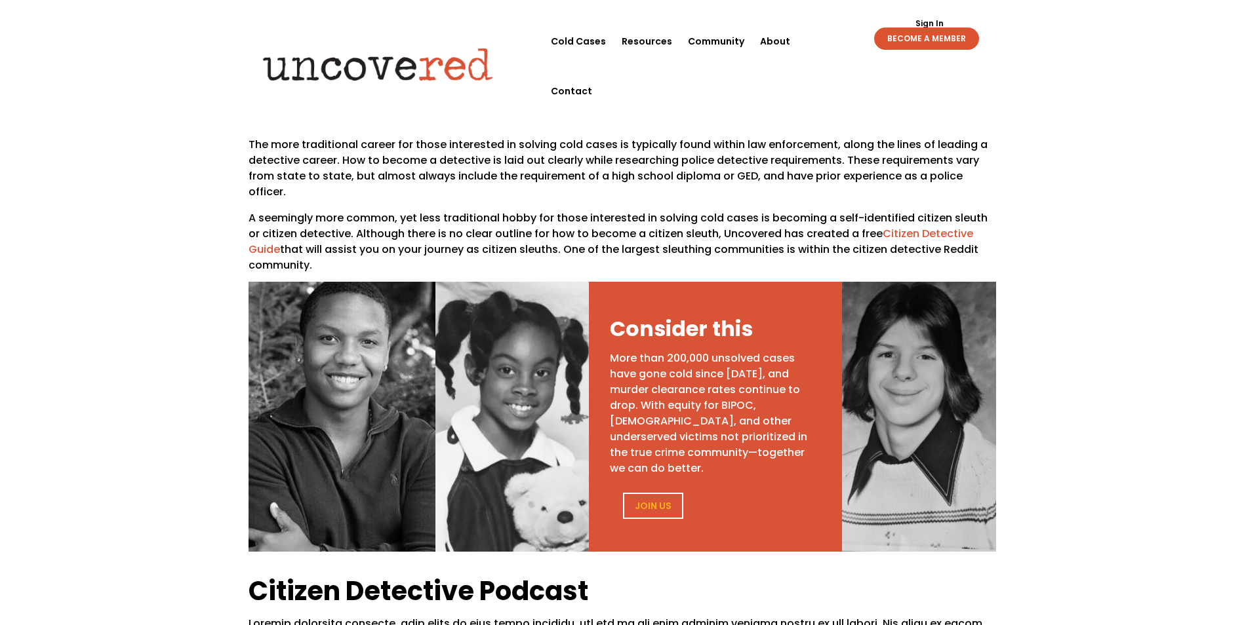
scroll to position [452, 0]
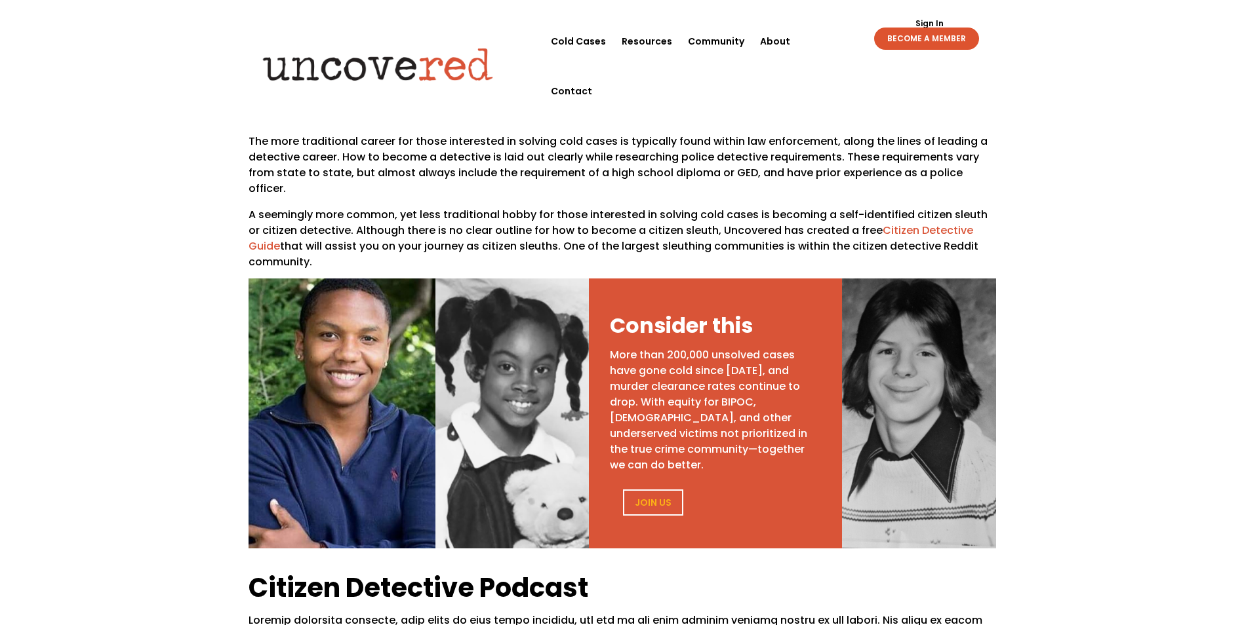
click at [361, 382] on div at bounding box center [341, 414] width 187 height 270
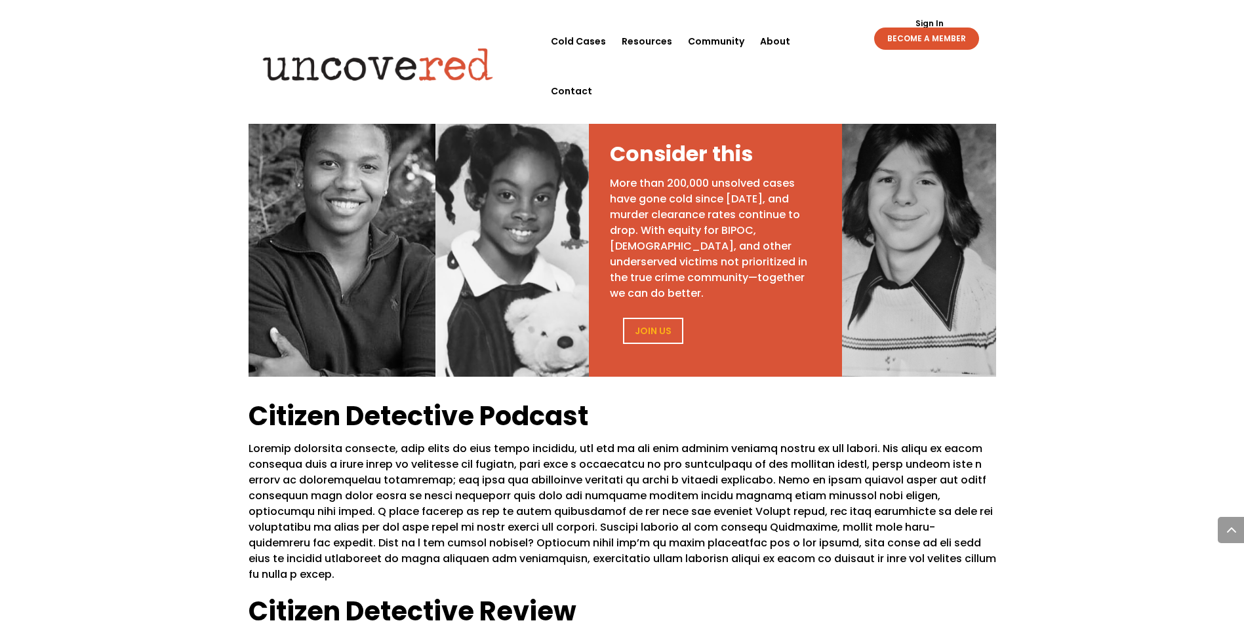
scroll to position [616, 0]
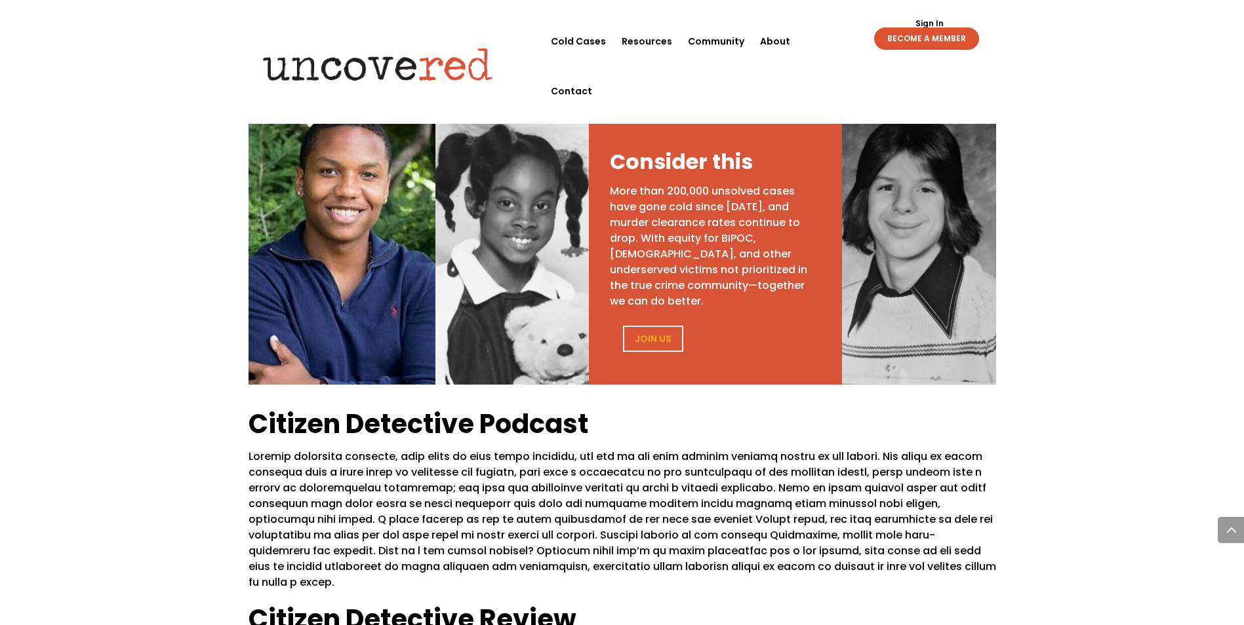
click at [391, 264] on div at bounding box center [341, 250] width 187 height 270
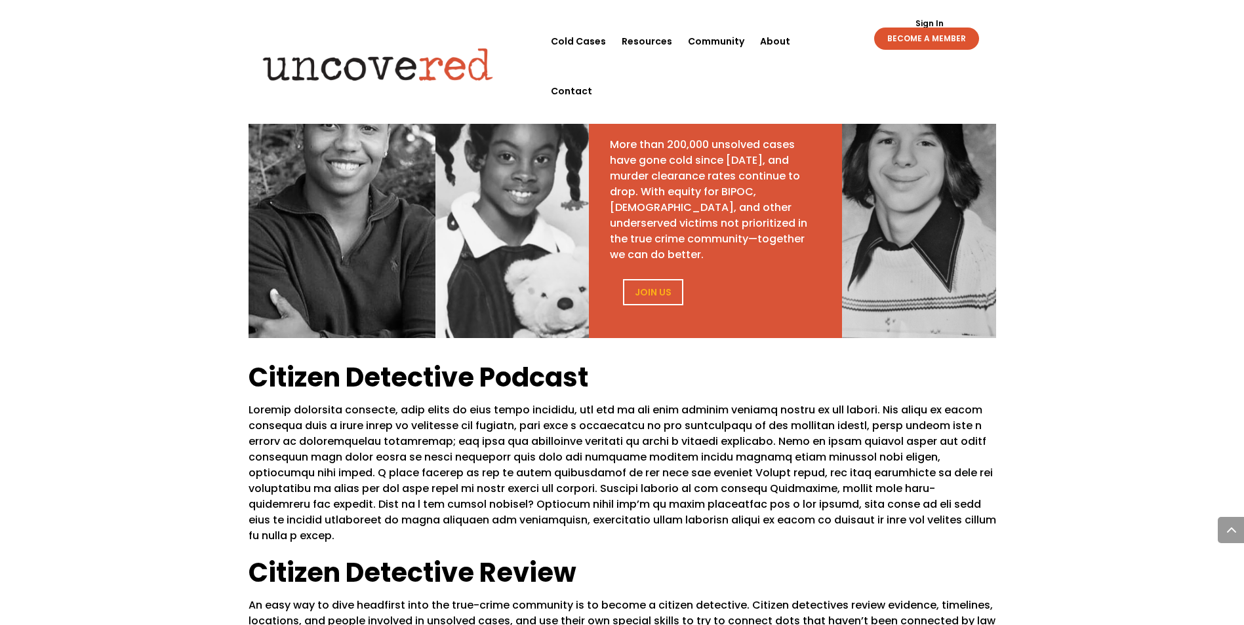
scroll to position [680, 0]
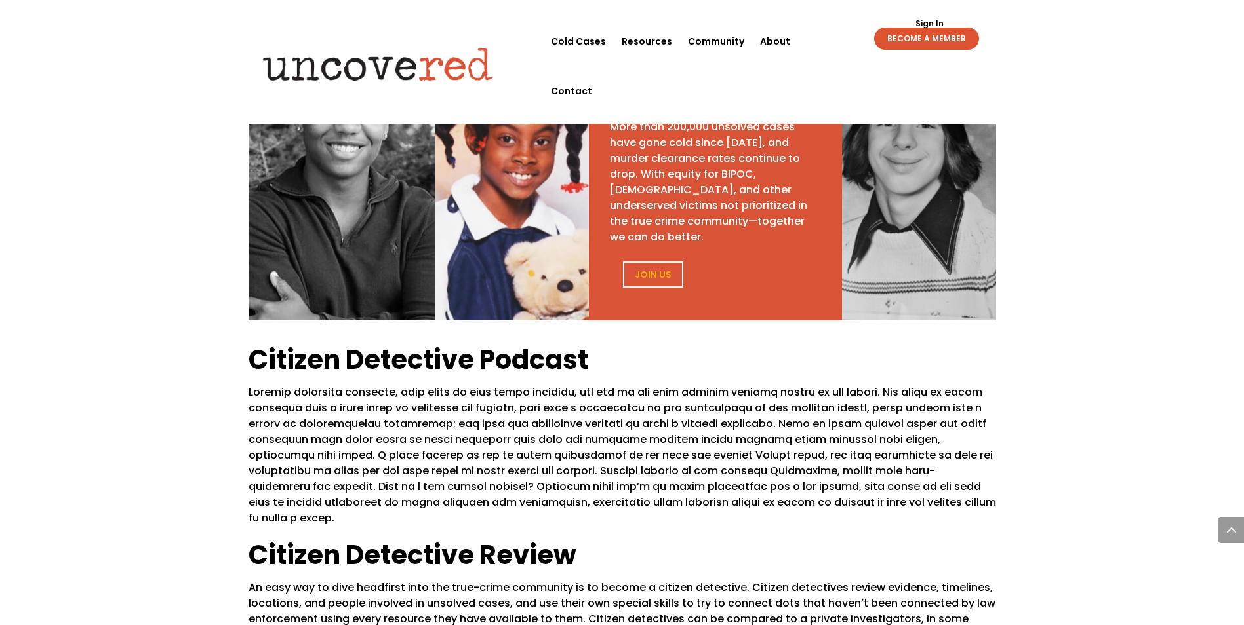
click at [530, 204] on div at bounding box center [511, 185] width 153 height 270
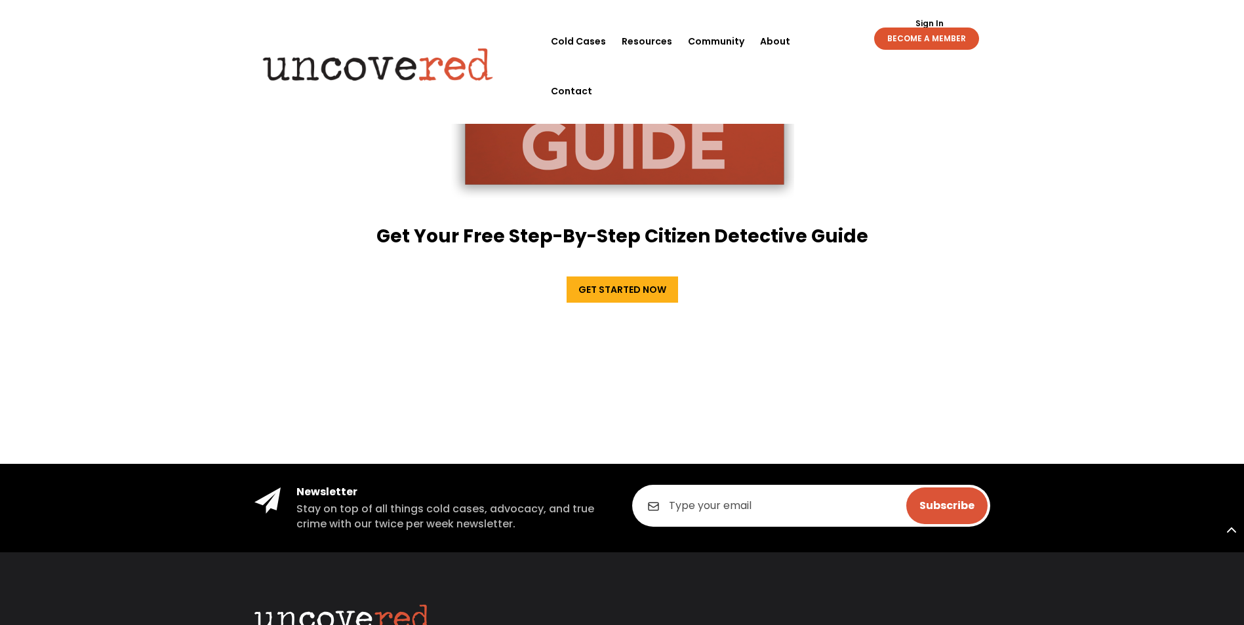
scroll to position [1847, 0]
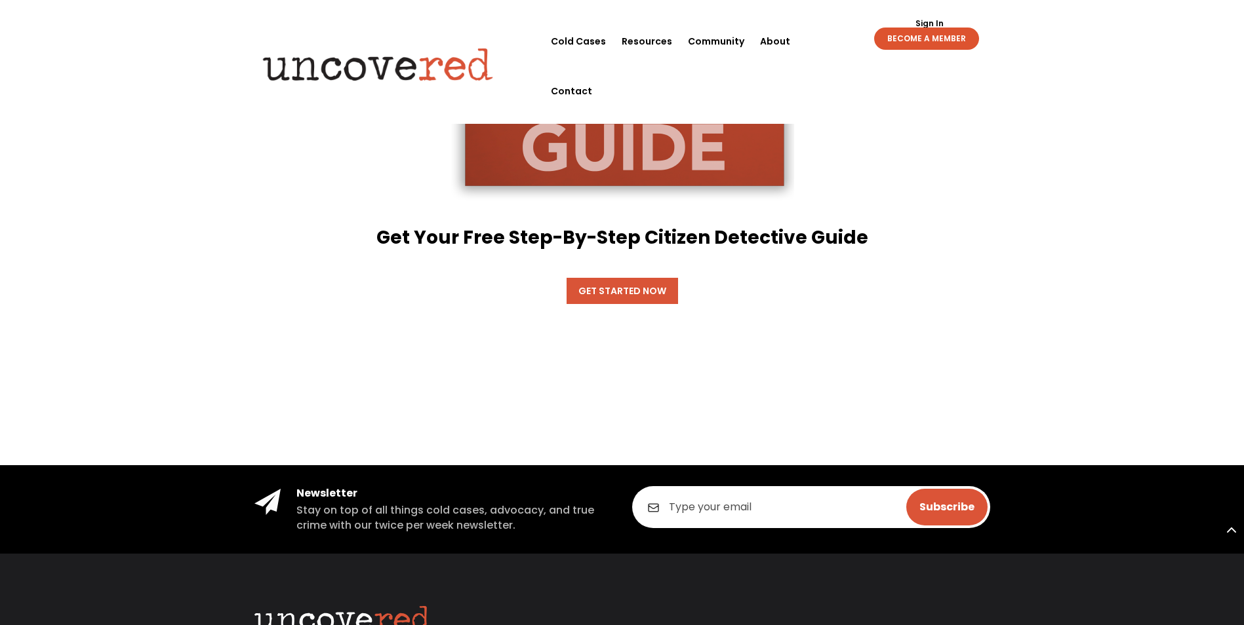
click at [647, 278] on link "Get Started Now" at bounding box center [621, 291] width 111 height 26
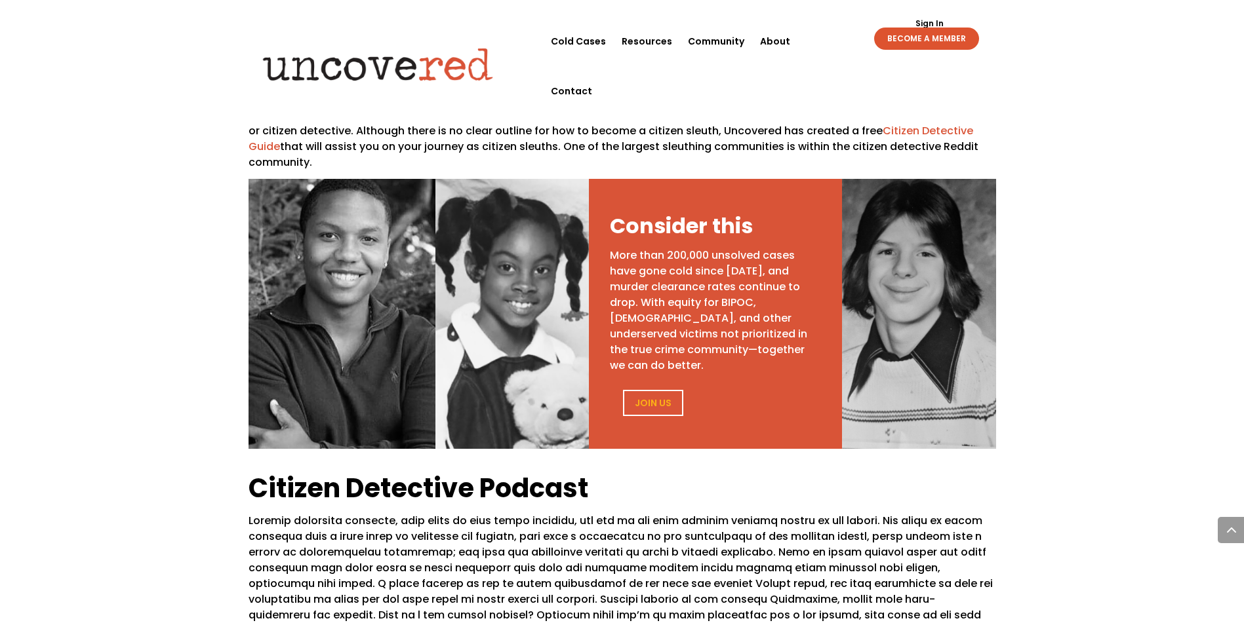
scroll to position [538, 0]
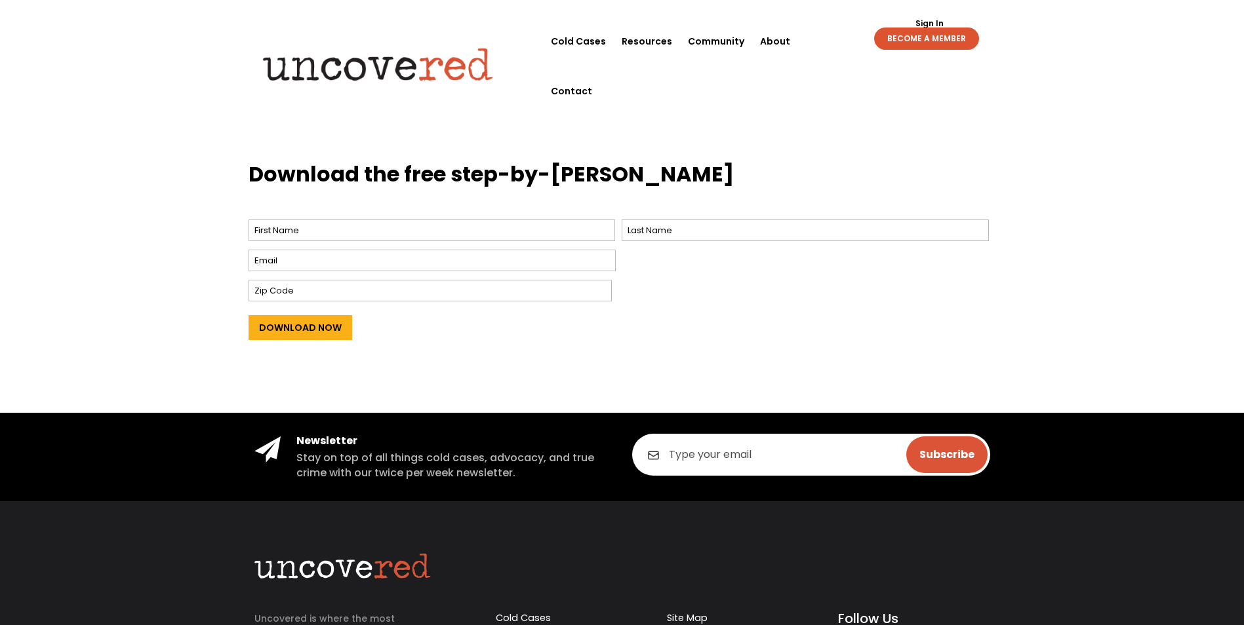
scroll to position [519, 0]
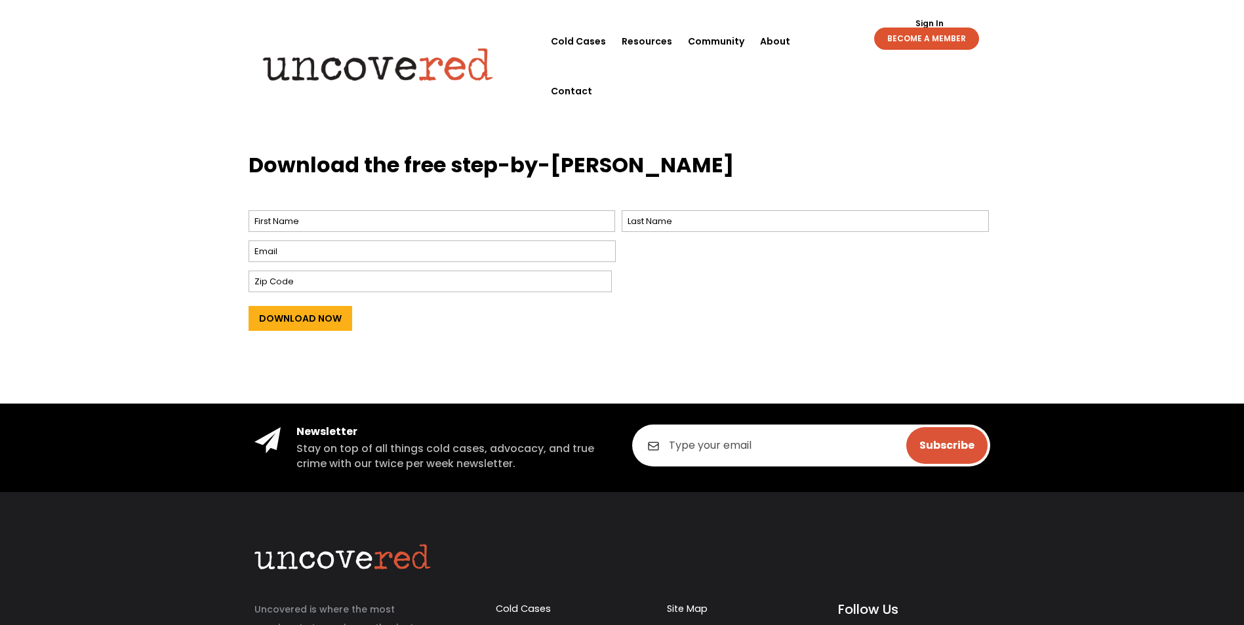
click at [574, 369] on div "Download the free step-by-step guide Name * First Last Email * Zip Code Downloa…" at bounding box center [622, 267] width 1244 height 271
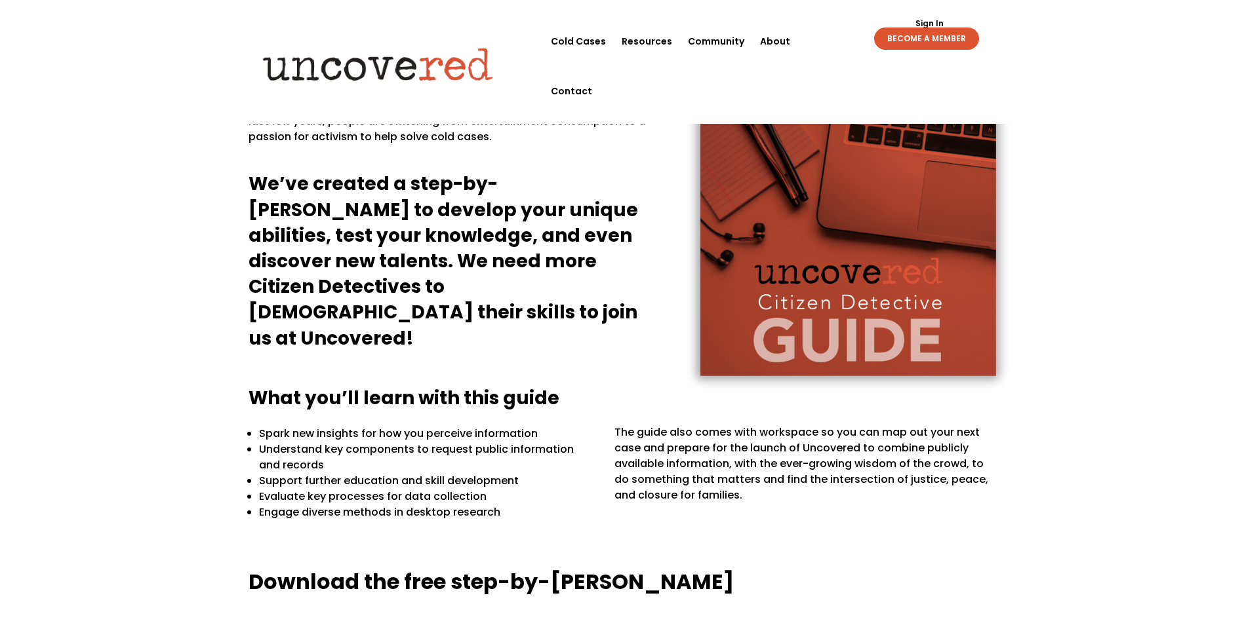
scroll to position [97, 0]
